Goal: Transaction & Acquisition: Purchase product/service

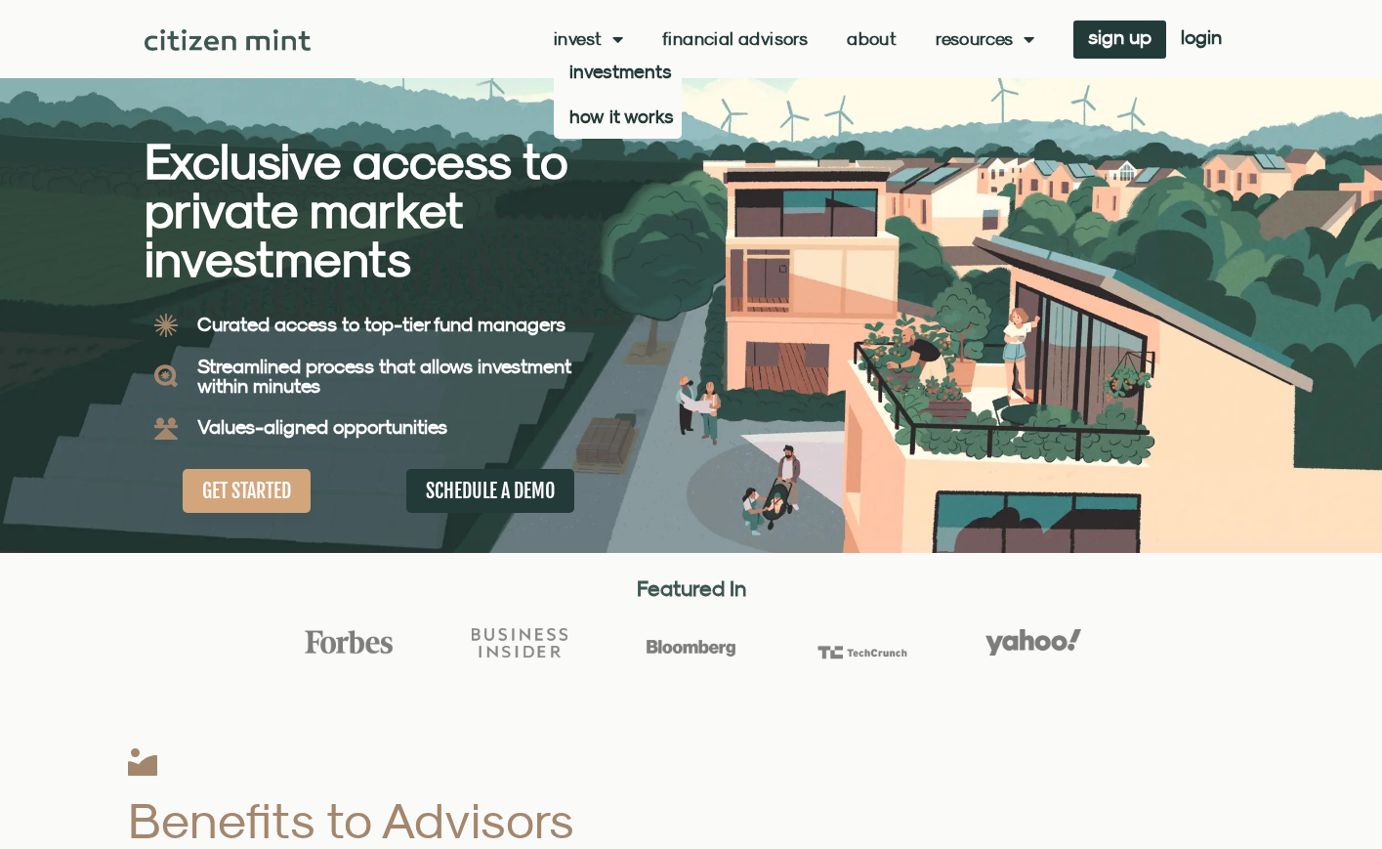
click at [615, 39] on span "Menu" at bounding box center [613, 39] width 21 height 37
click at [611, 77] on link "investments" at bounding box center [618, 71] width 128 height 45
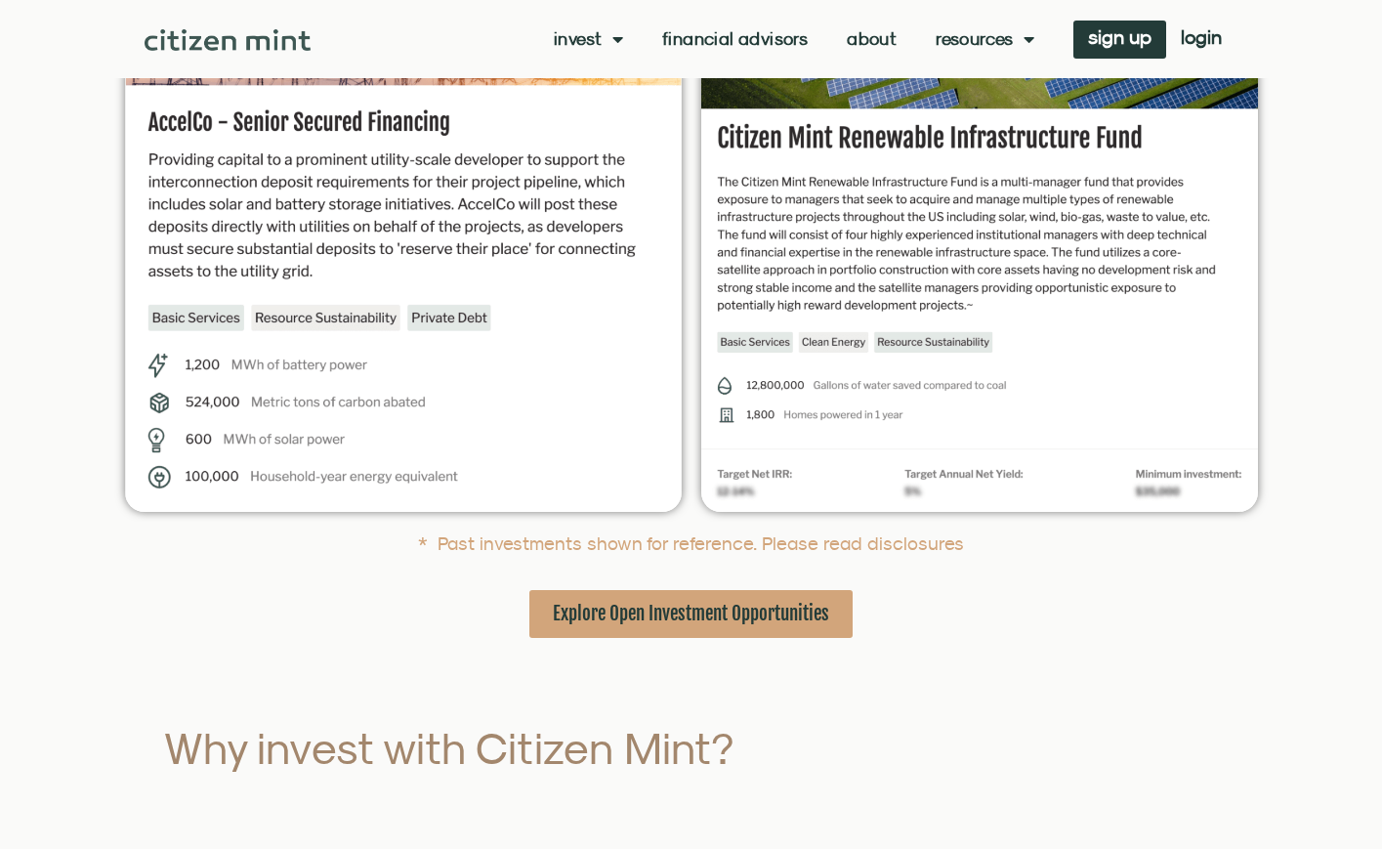
scroll to position [568, 0]
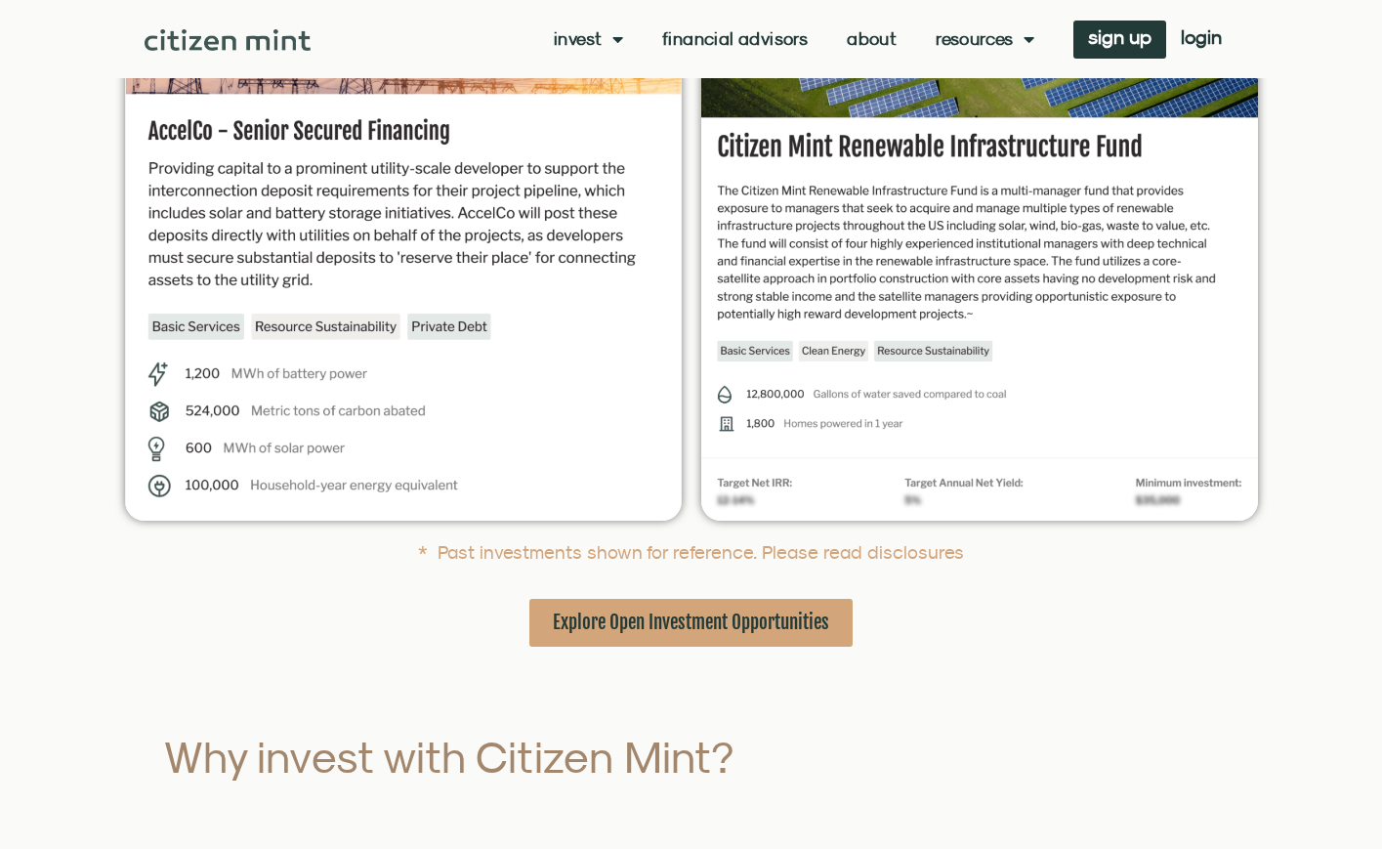
click at [690, 619] on span "Explore Open Investment Opportunities" at bounding box center [691, 623] width 276 height 24
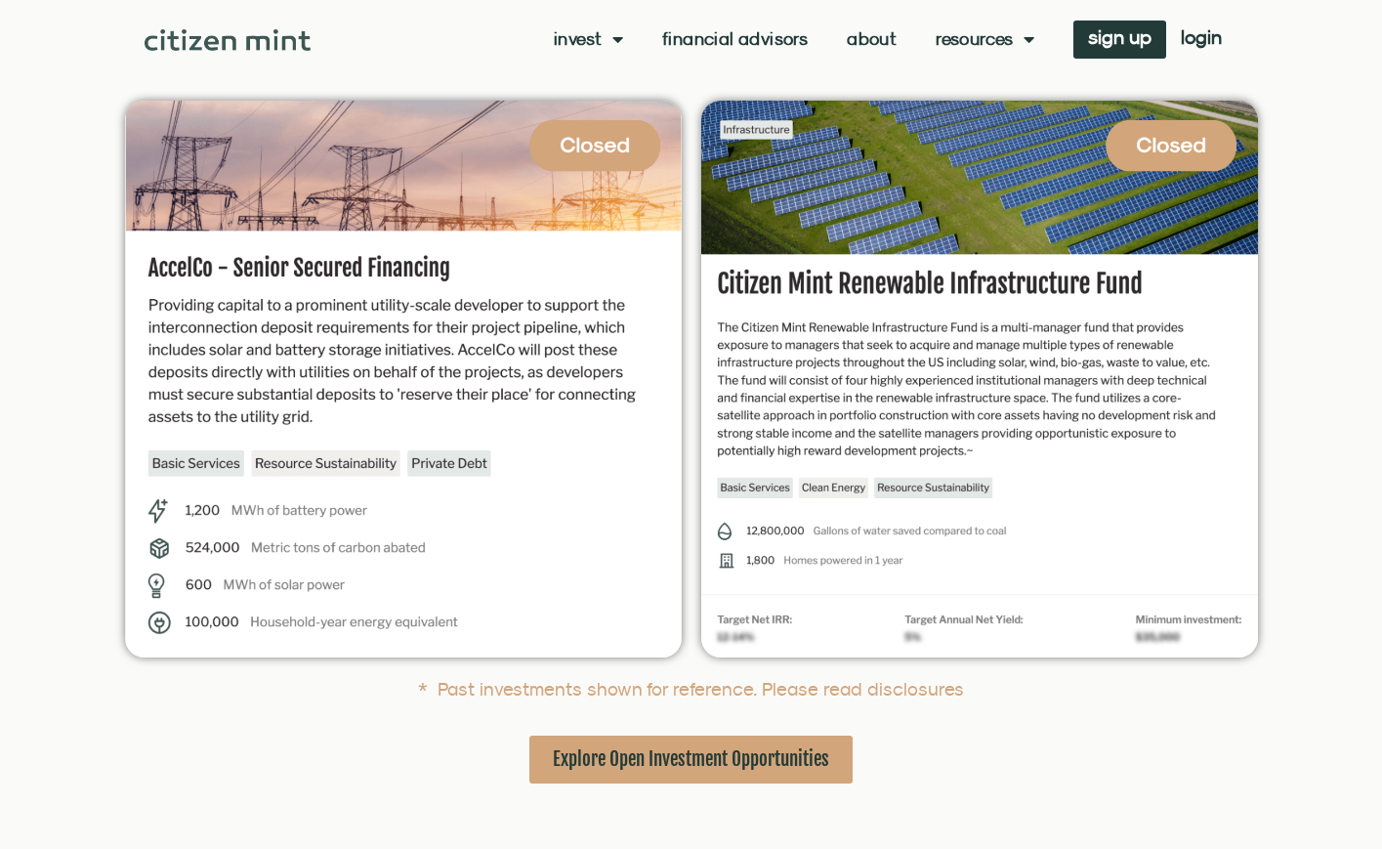
scroll to position [308, 0]
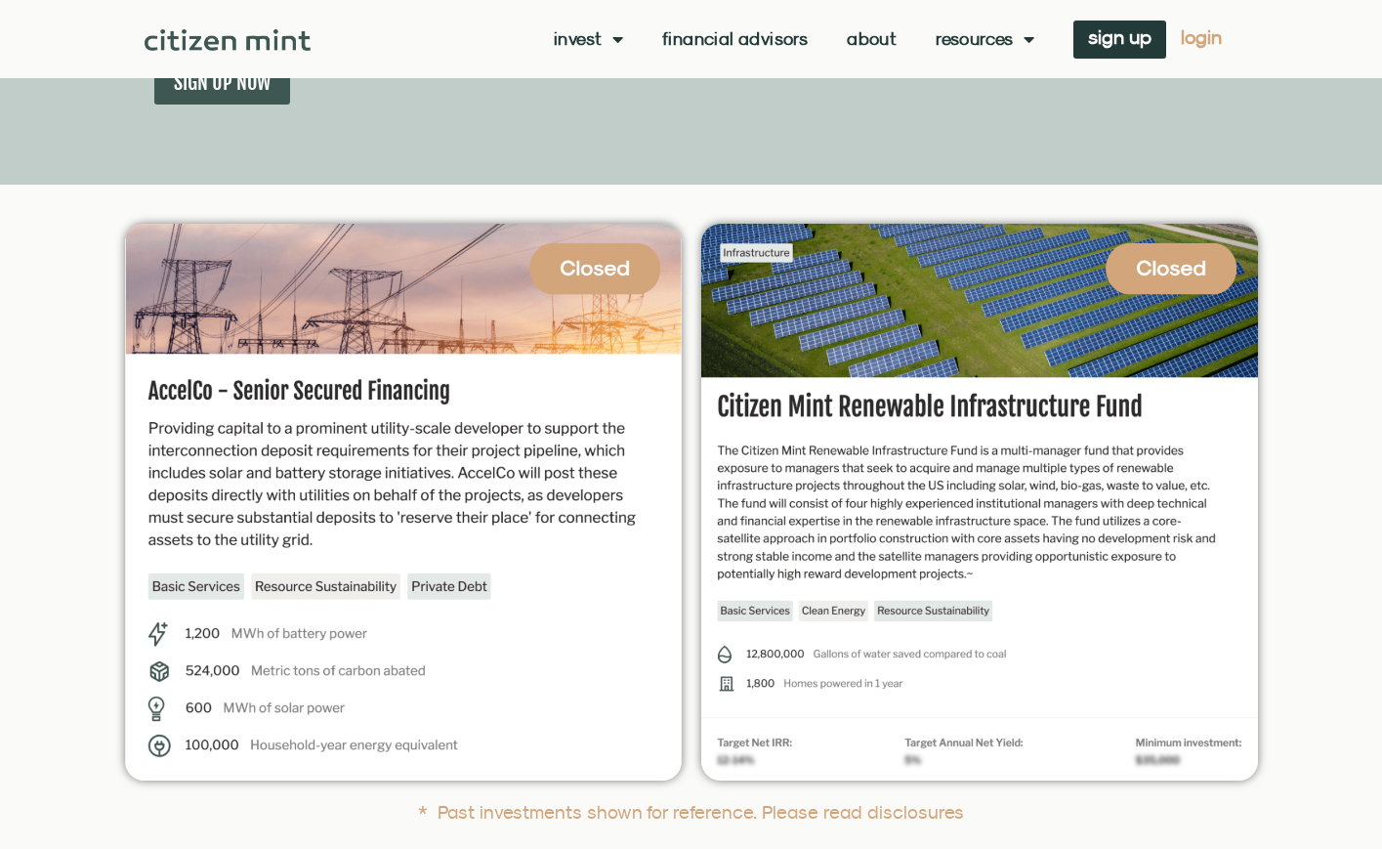
click at [1206, 40] on span "login" at bounding box center [1201, 37] width 41 height 14
